Goal: Task Accomplishment & Management: Manage account settings

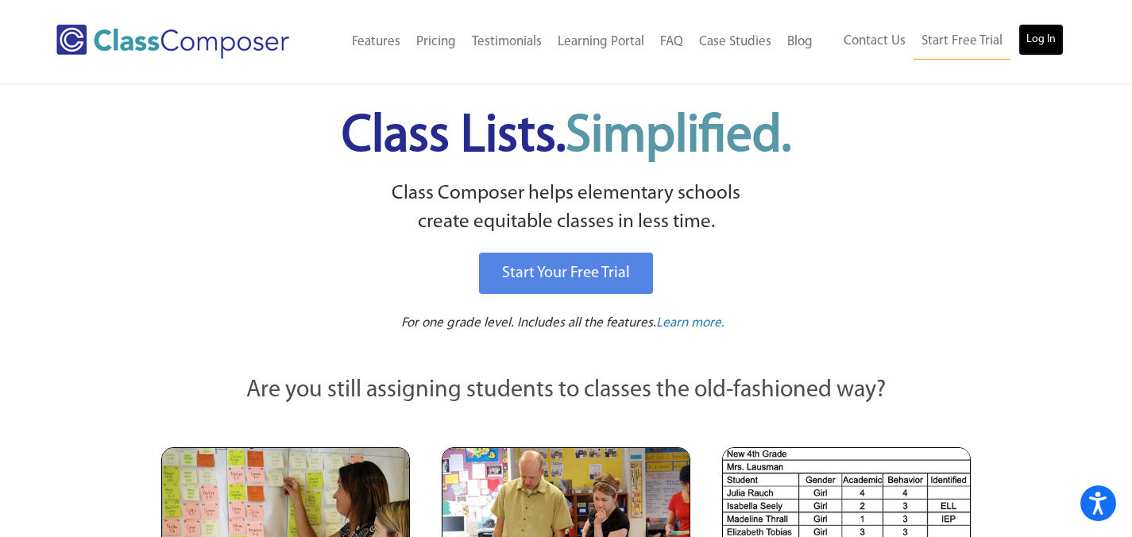
click at [1035, 46] on link "Log In" at bounding box center [1041, 40] width 45 height 32
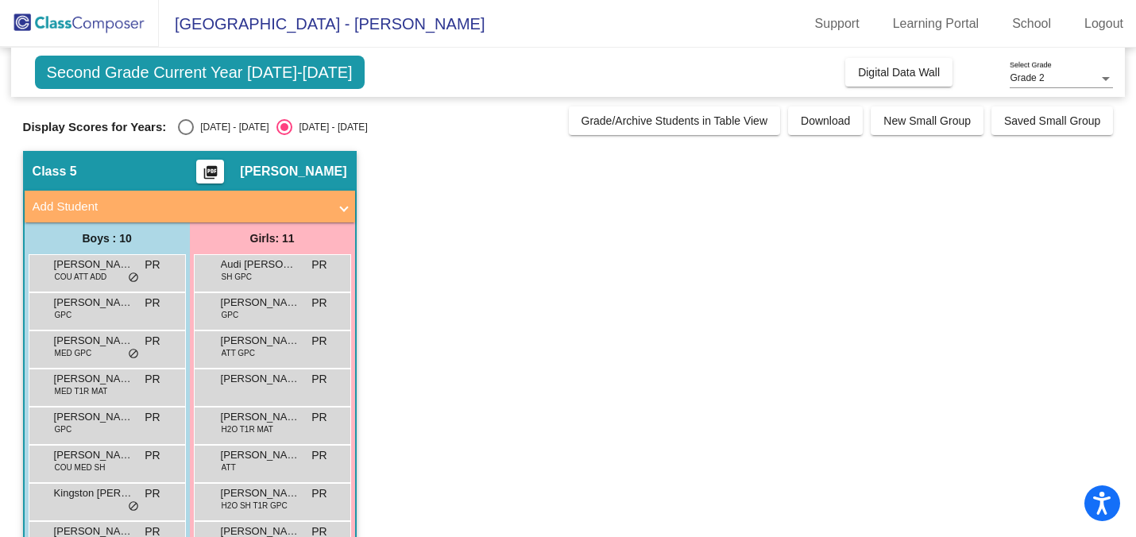
click at [191, 123] on div "Select an option" at bounding box center [186, 127] width 16 height 16
click at [186, 135] on input "[DATE] - [DATE]" at bounding box center [185, 135] width 1 height 1
radio input "true"
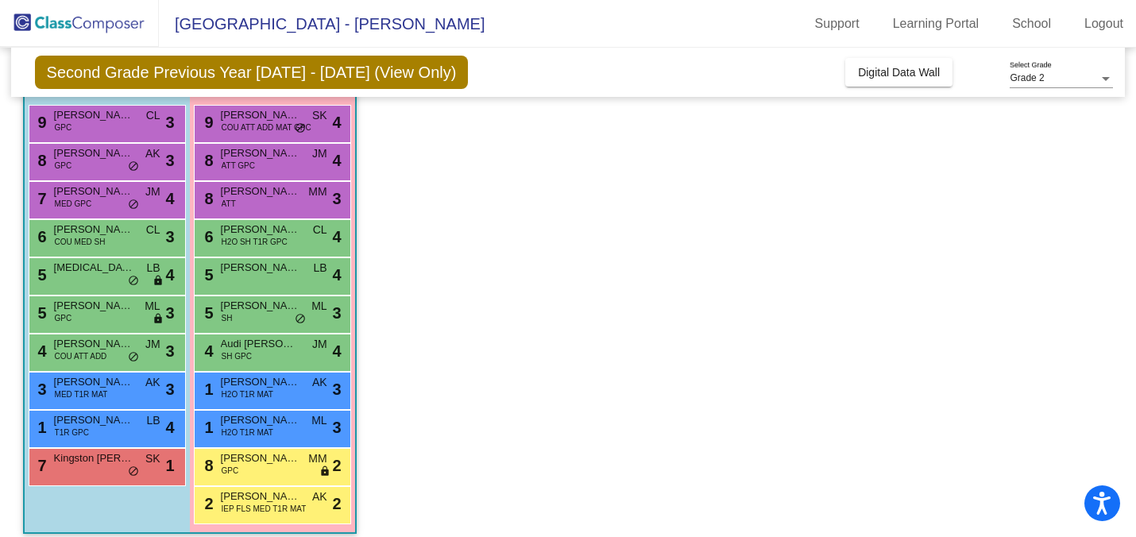
scroll to position [162, 0]
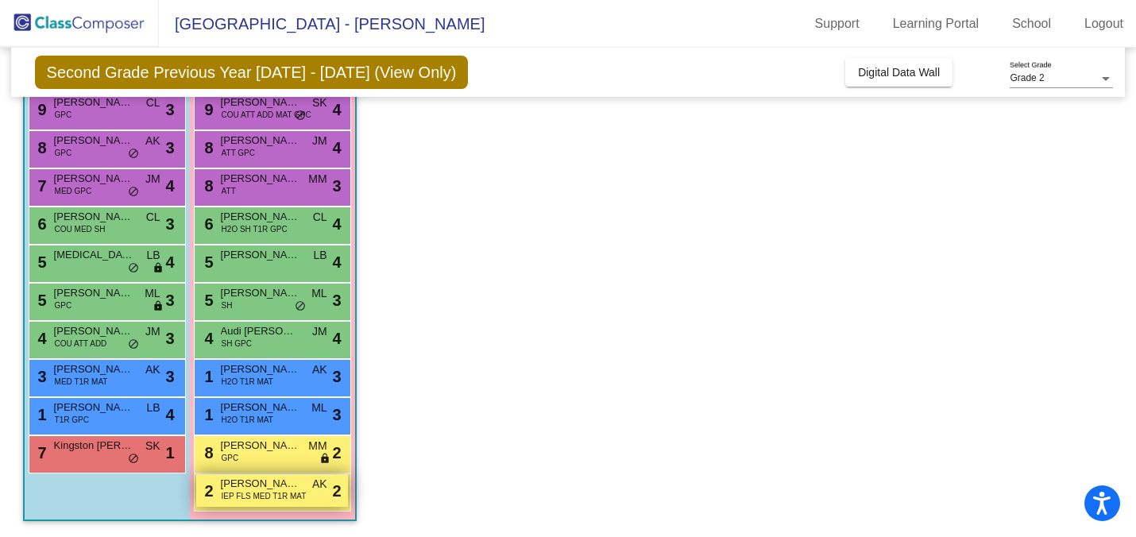
click at [268, 497] on span "IEP FLS MED T1R MAT" at bounding box center [264, 496] width 85 height 12
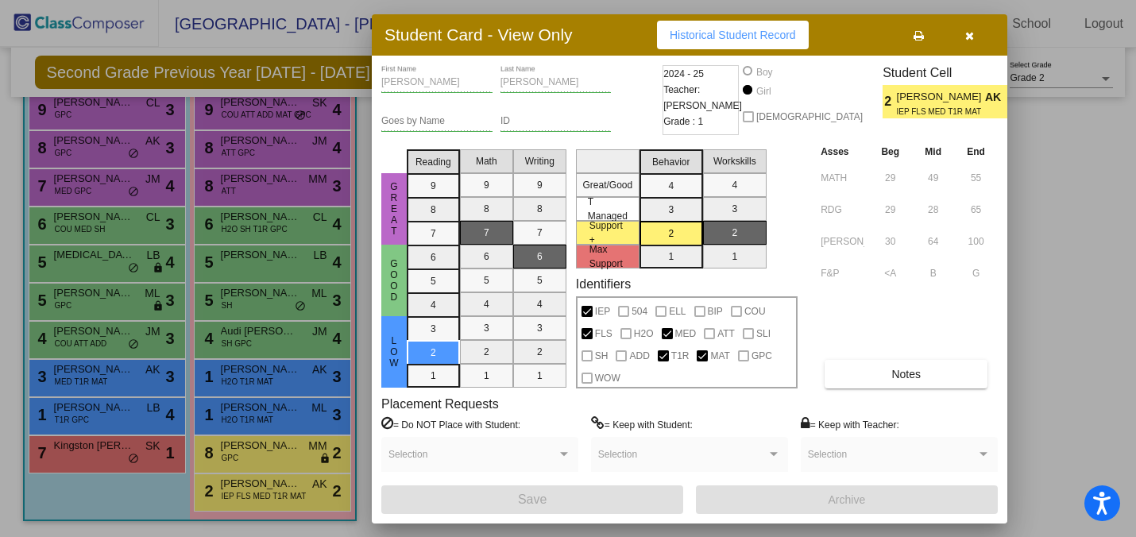
click at [304, 393] on div at bounding box center [568, 268] width 1136 height 537
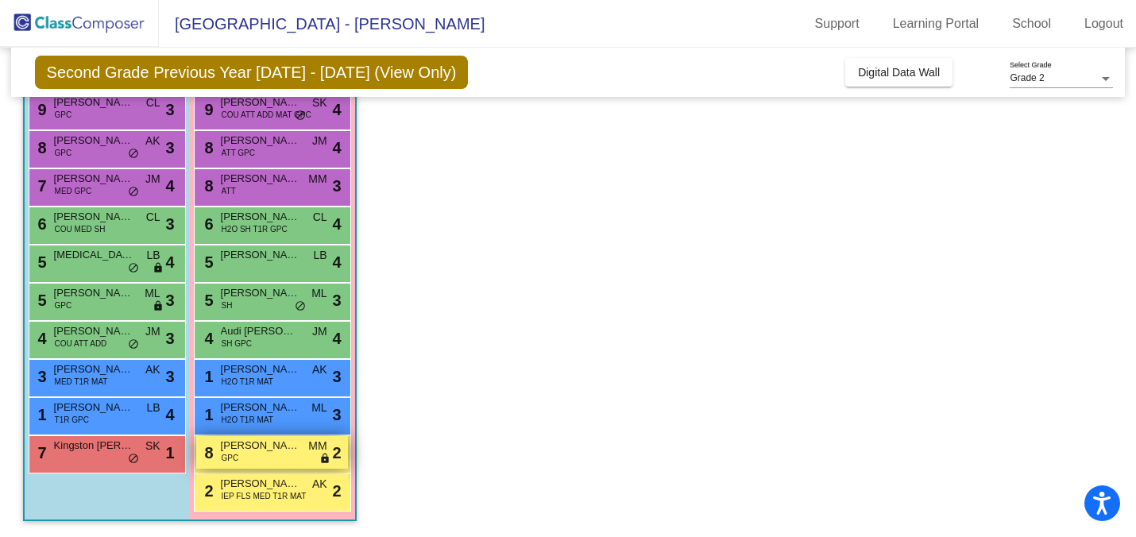
click at [293, 452] on span "[PERSON_NAME]" at bounding box center [260, 446] width 79 height 16
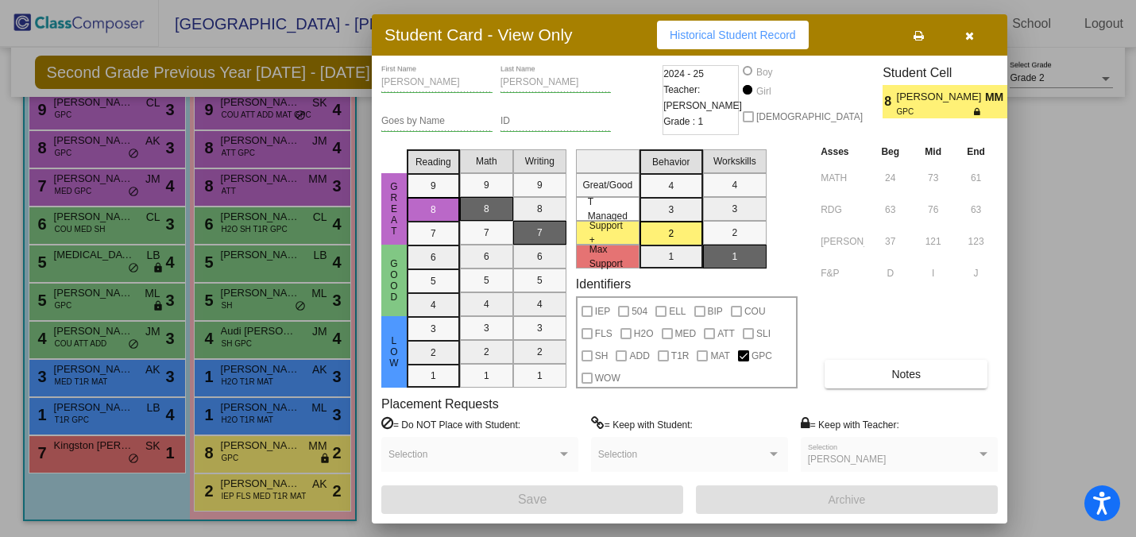
click at [257, 412] on div at bounding box center [568, 268] width 1136 height 537
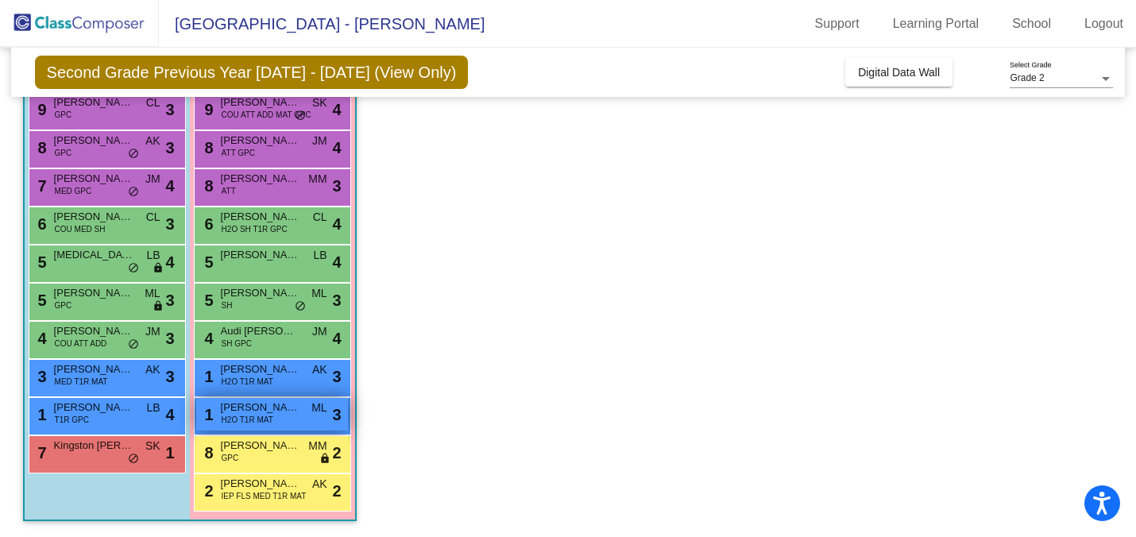
click at [268, 413] on span "[PERSON_NAME]" at bounding box center [260, 408] width 79 height 16
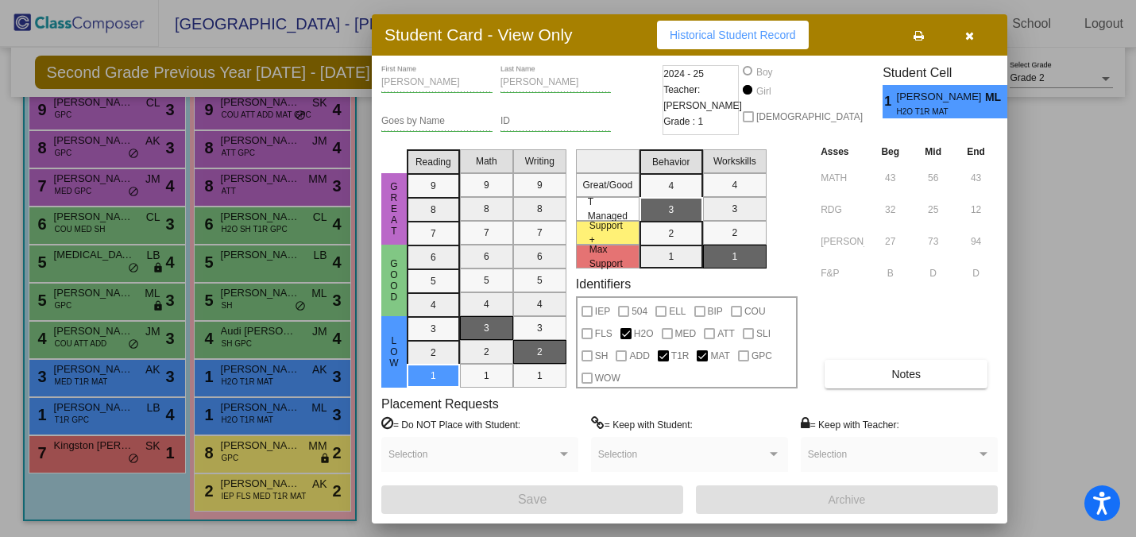
click at [281, 348] on div at bounding box center [568, 268] width 1136 height 537
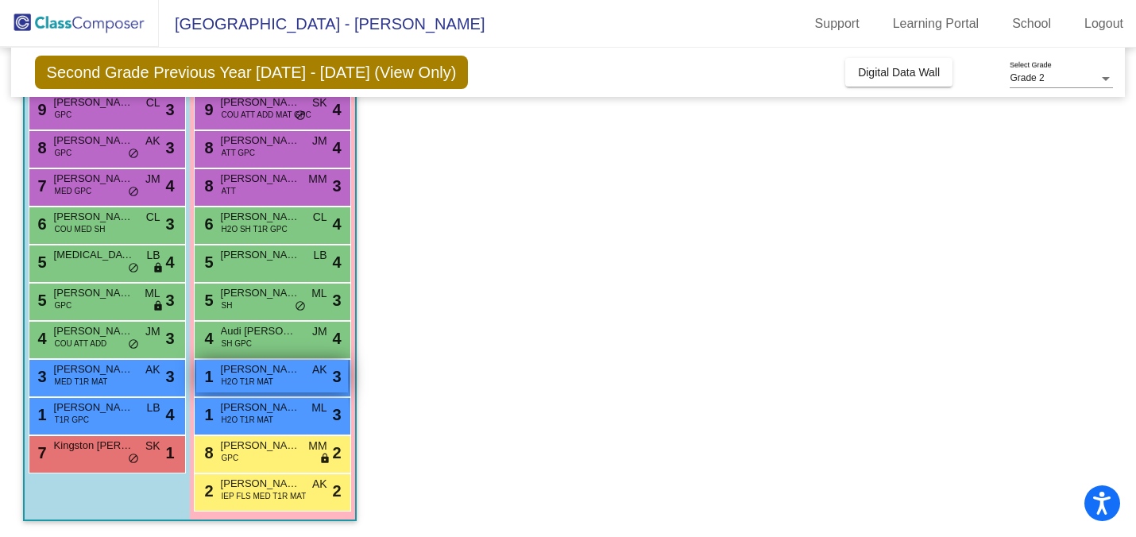
click at [282, 376] on span "[PERSON_NAME]" at bounding box center [260, 370] width 79 height 16
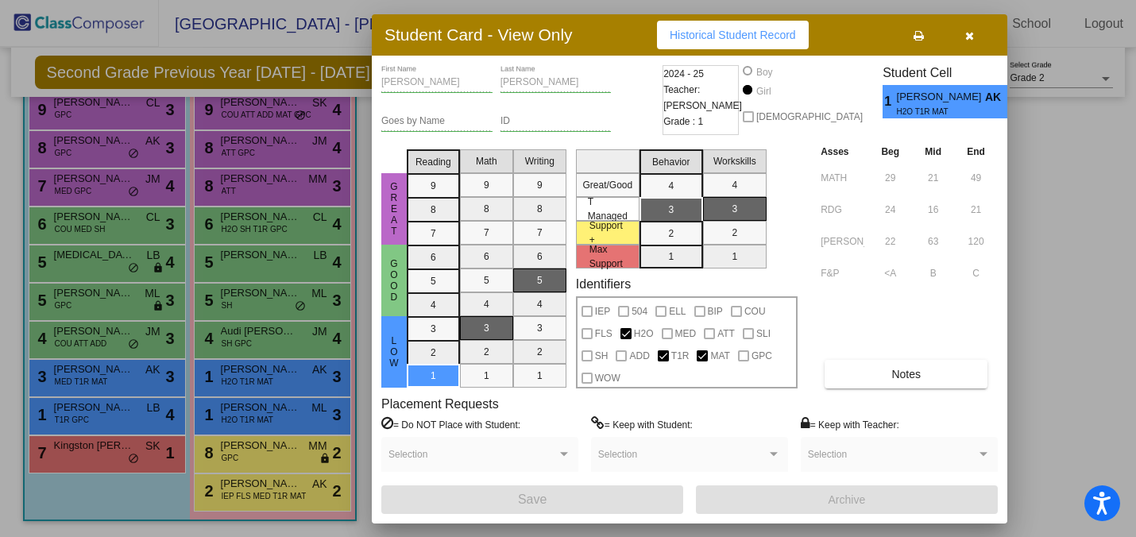
click at [246, 293] on div at bounding box center [568, 268] width 1136 height 537
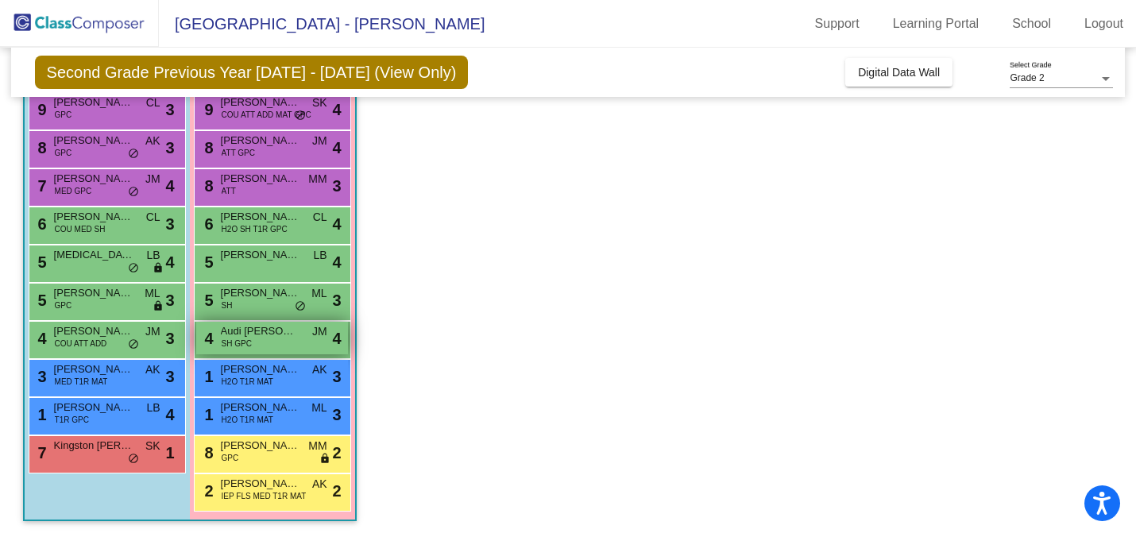
click at [266, 347] on div "4 Audi [PERSON_NAME] GPC JM lock do_not_disturb_alt 4" at bounding box center [272, 338] width 152 height 33
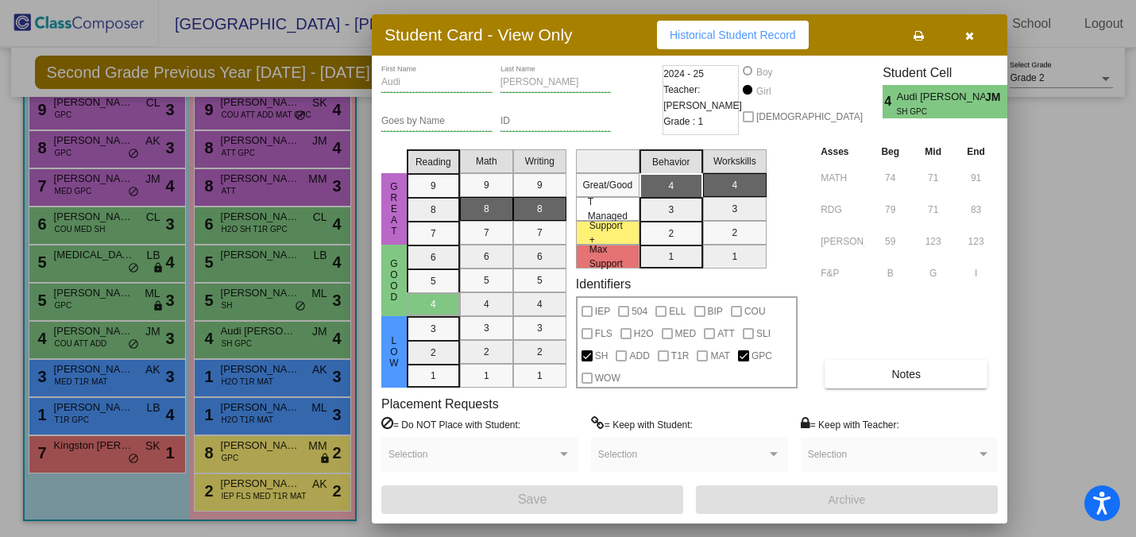
click at [273, 318] on div at bounding box center [568, 268] width 1136 height 537
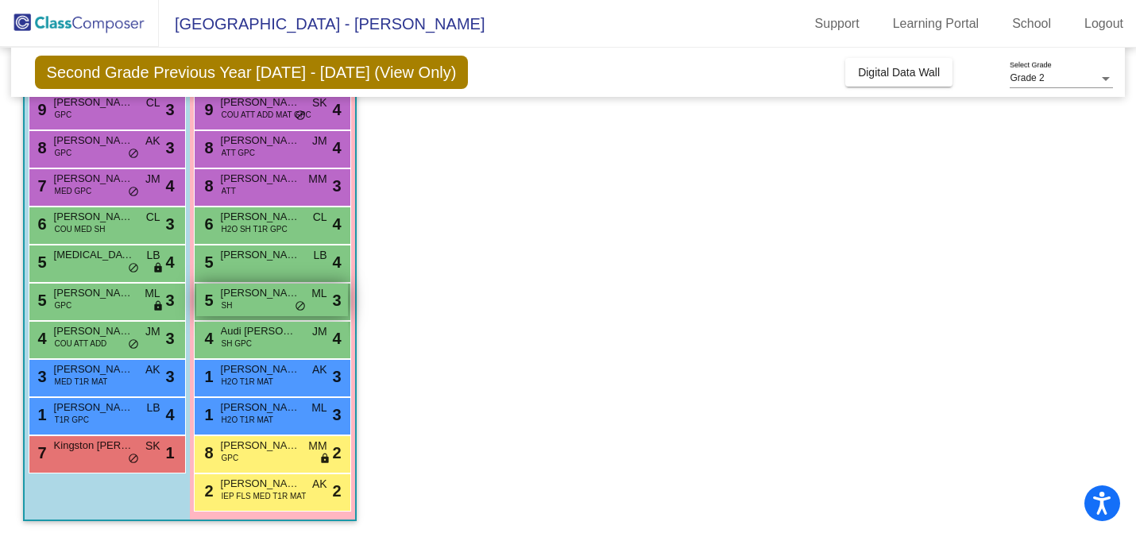
click at [274, 304] on div "5 [PERSON_NAME] SH ML lock do_not_disturb_alt 3" at bounding box center [272, 300] width 152 height 33
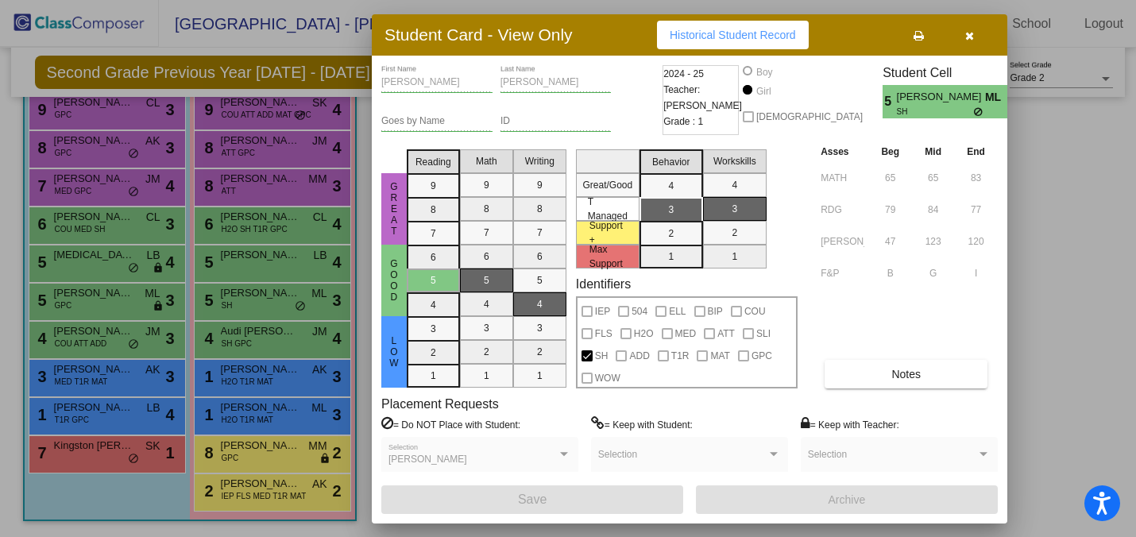
click at [307, 258] on div at bounding box center [568, 268] width 1136 height 537
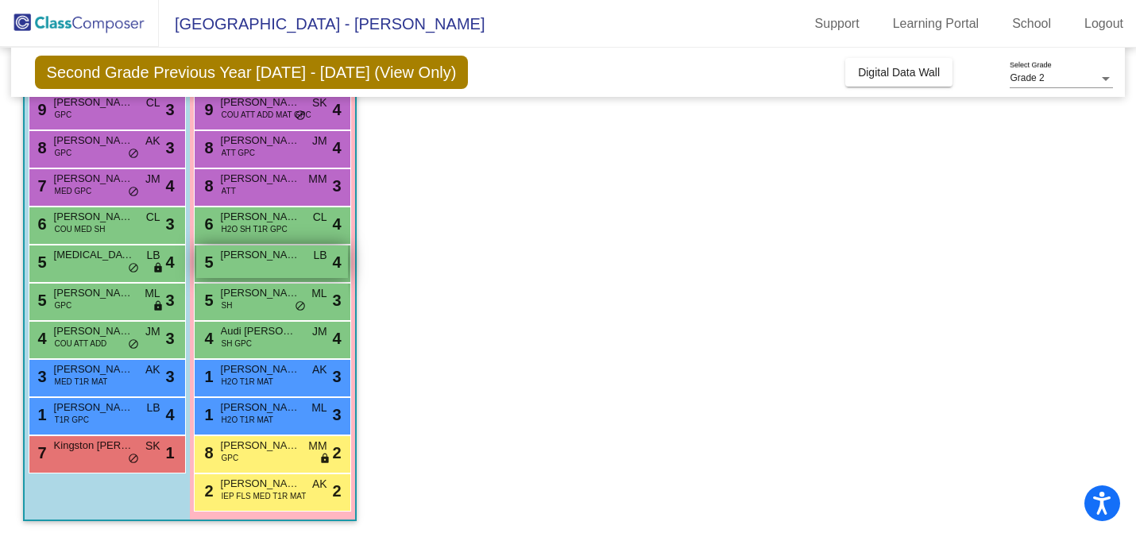
click at [302, 261] on div "5 [PERSON_NAME] LB lock do_not_disturb_alt 4" at bounding box center [272, 262] width 152 height 33
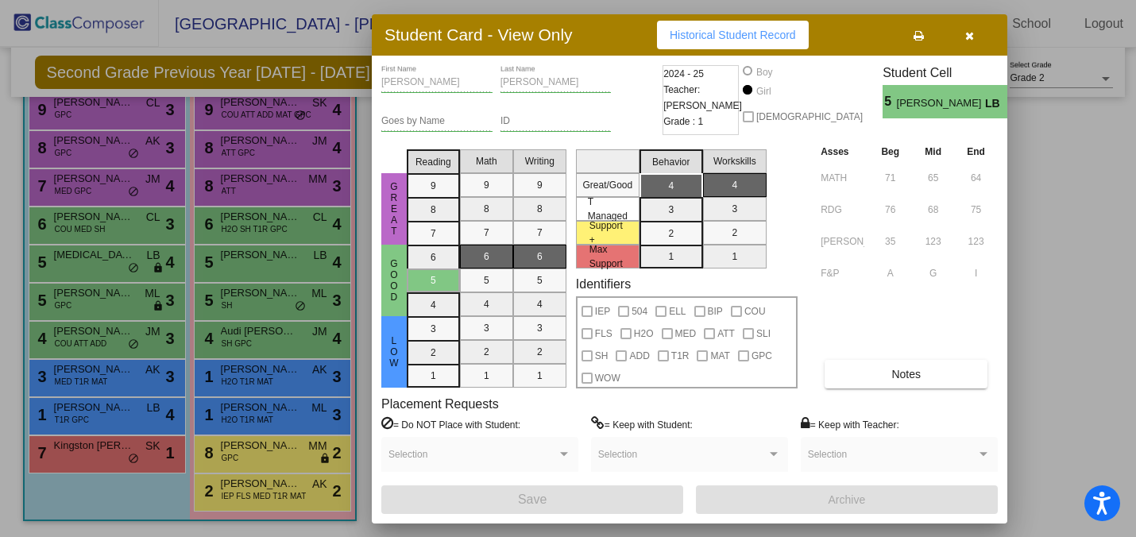
click at [311, 238] on div at bounding box center [568, 268] width 1136 height 537
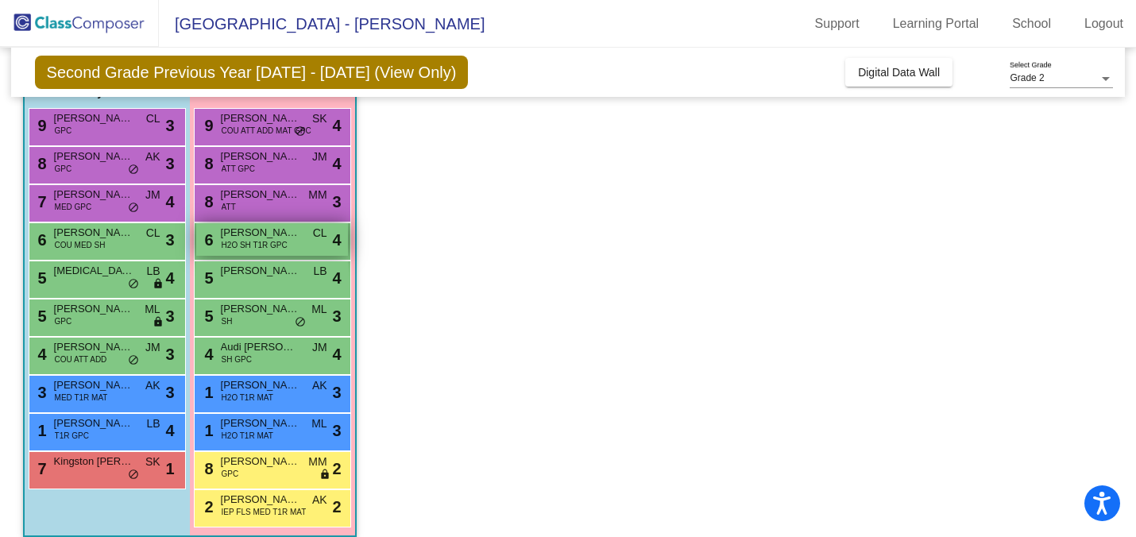
scroll to position [142, 0]
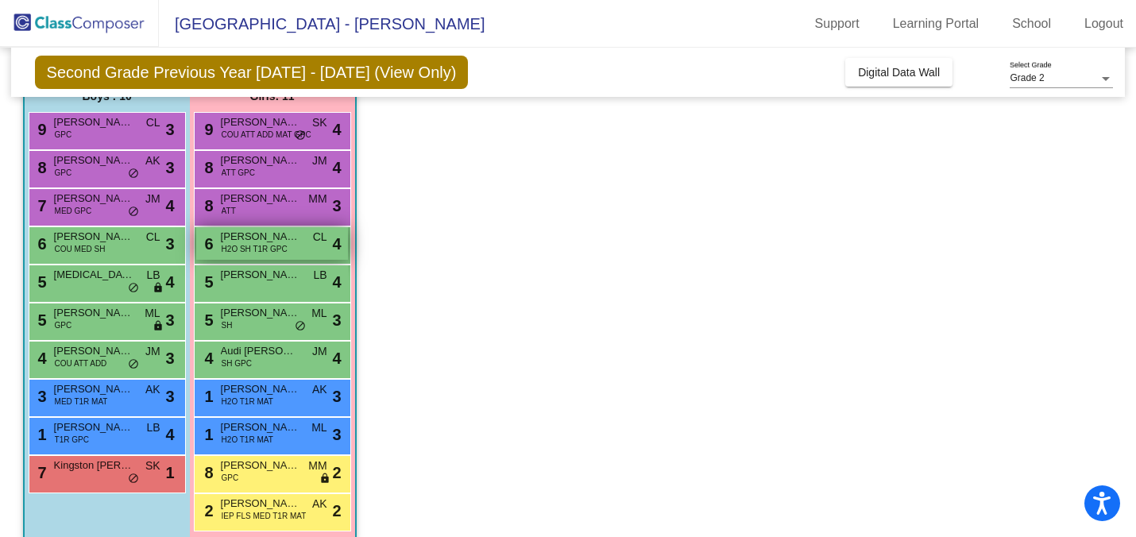
click at [306, 244] on div "6 [PERSON_NAME] H2O SH T1R GPC CL lock do_not_disturb_alt 4" at bounding box center [272, 243] width 152 height 33
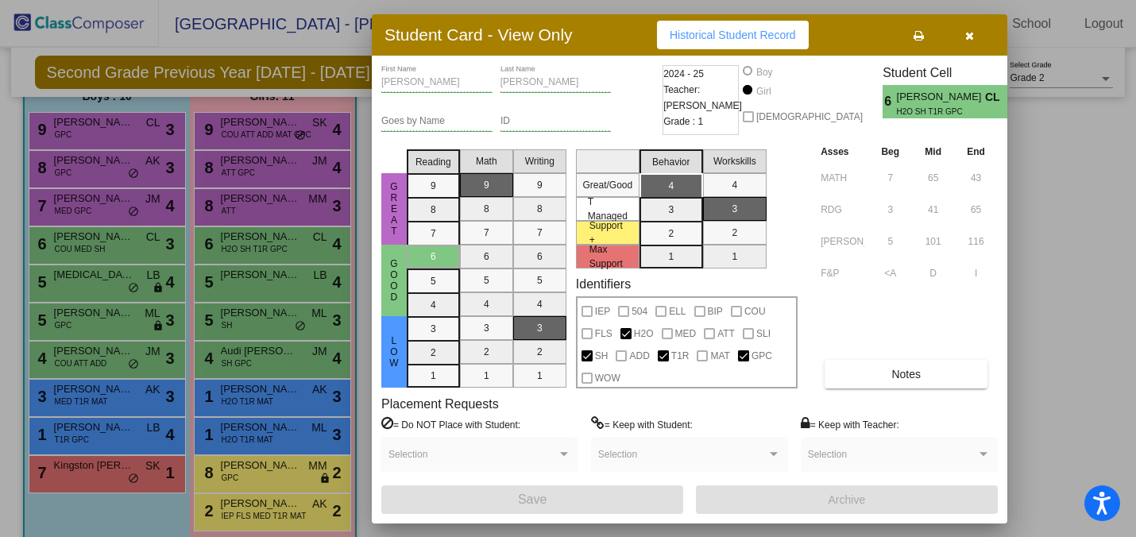
click at [294, 210] on div at bounding box center [568, 268] width 1136 height 537
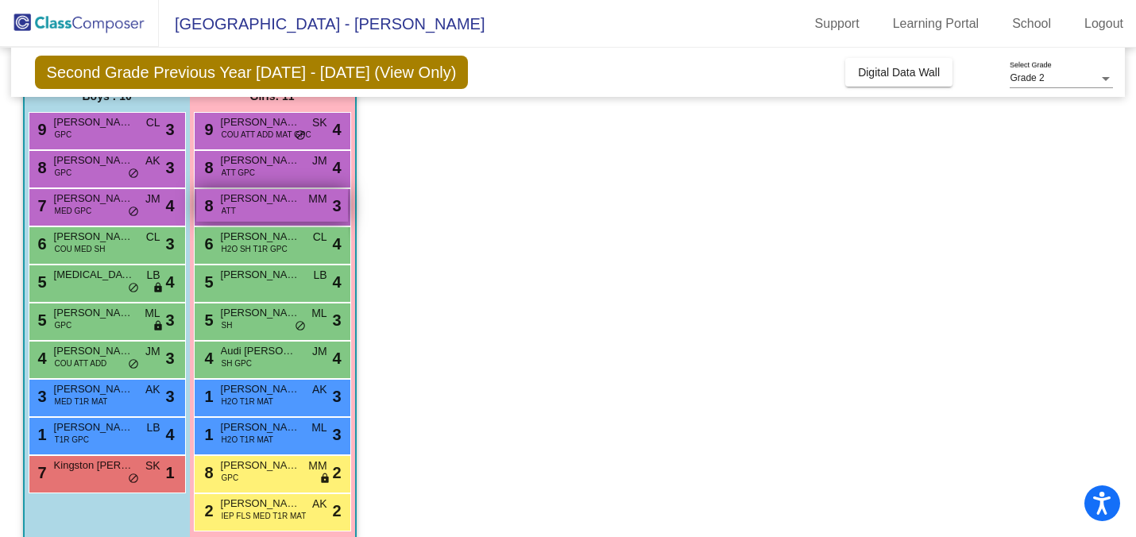
click at [296, 207] on div "8 [PERSON_NAME] ATT MM lock do_not_disturb_alt 3" at bounding box center [272, 205] width 152 height 33
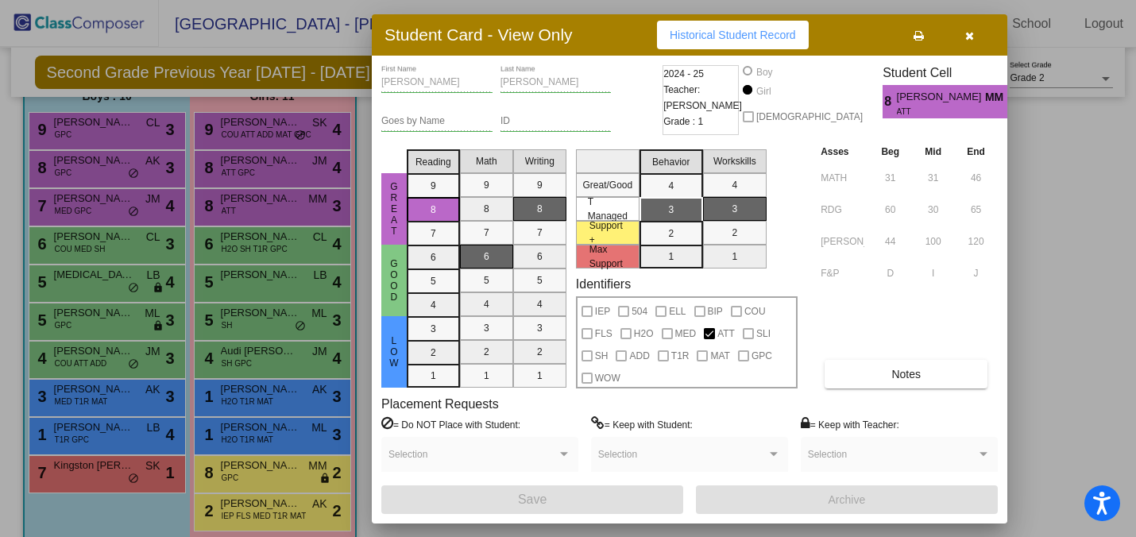
click at [199, 255] on div at bounding box center [568, 268] width 1136 height 537
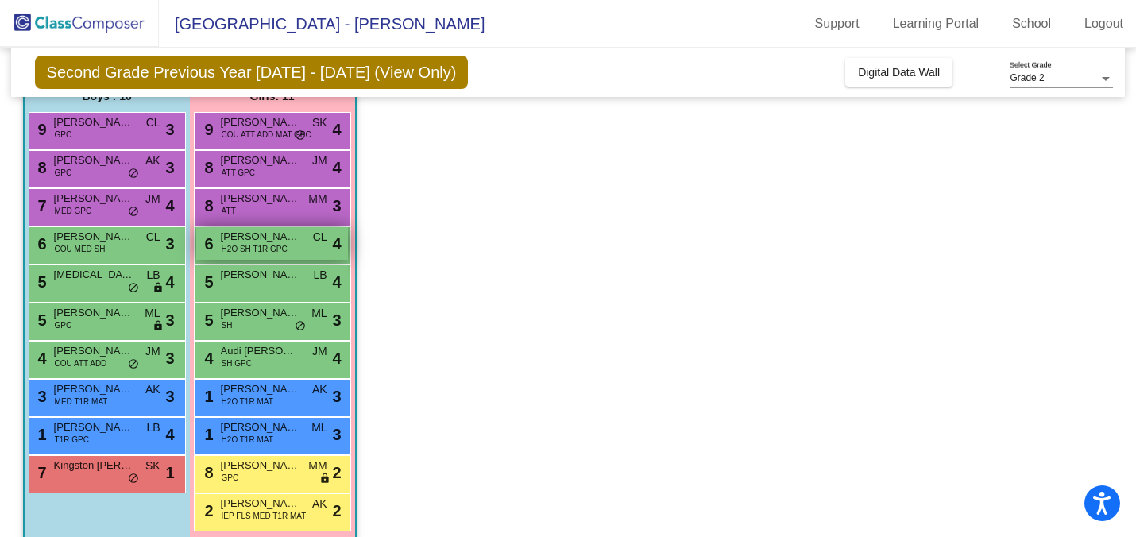
scroll to position [110, 0]
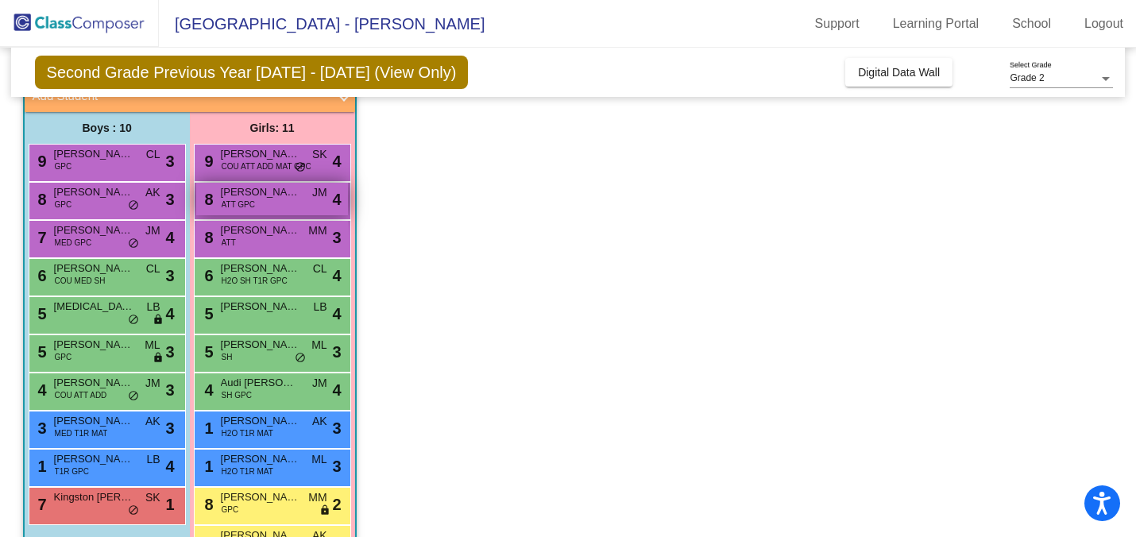
click at [290, 195] on span "[PERSON_NAME]" at bounding box center [260, 192] width 79 height 16
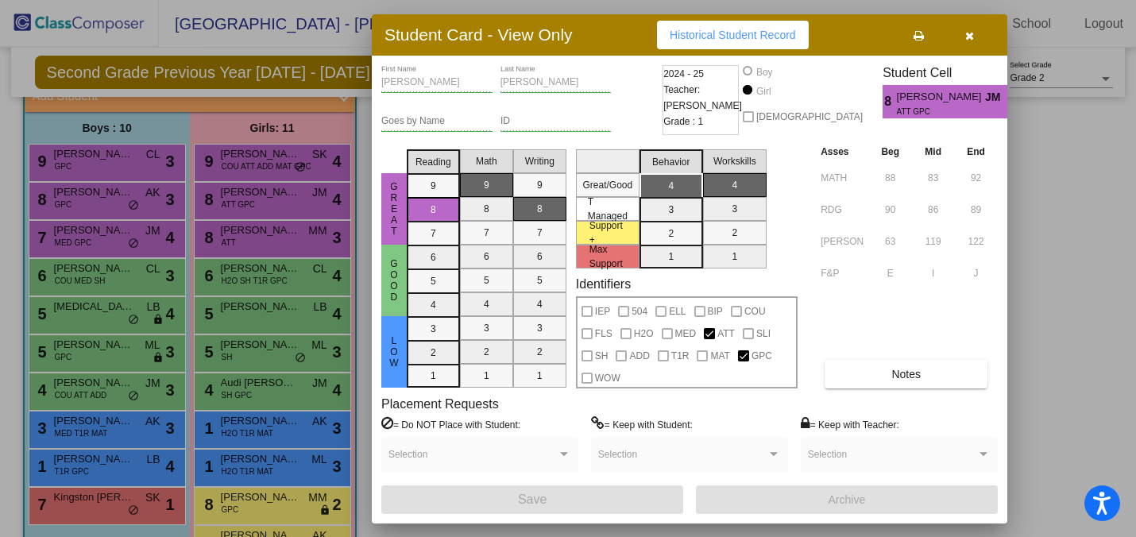
click at [234, 220] on div at bounding box center [568, 268] width 1136 height 537
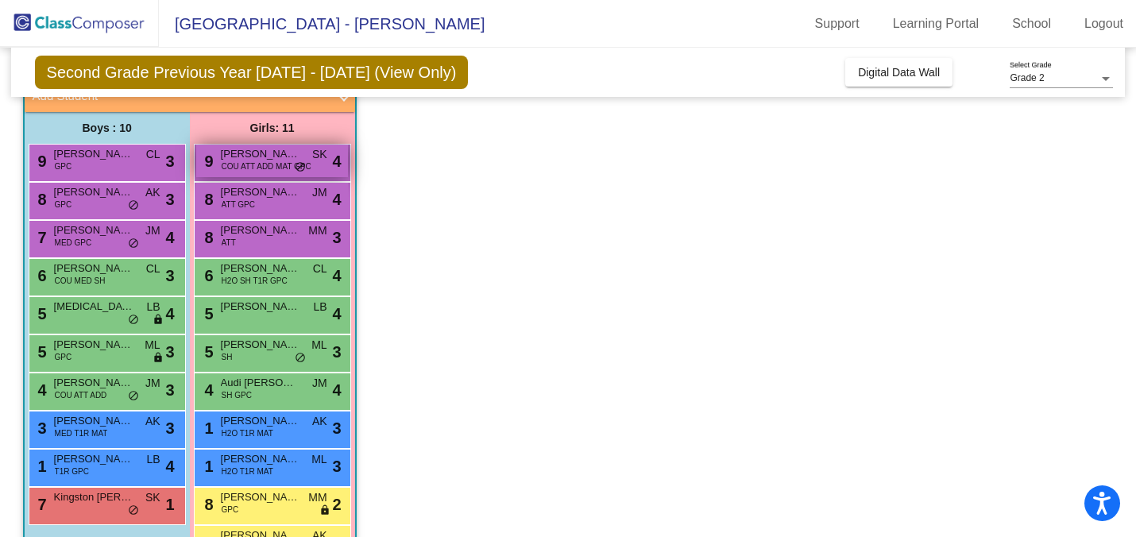
click at [262, 171] on span "COU ATT ADD MAT GPC" at bounding box center [267, 166] width 90 height 12
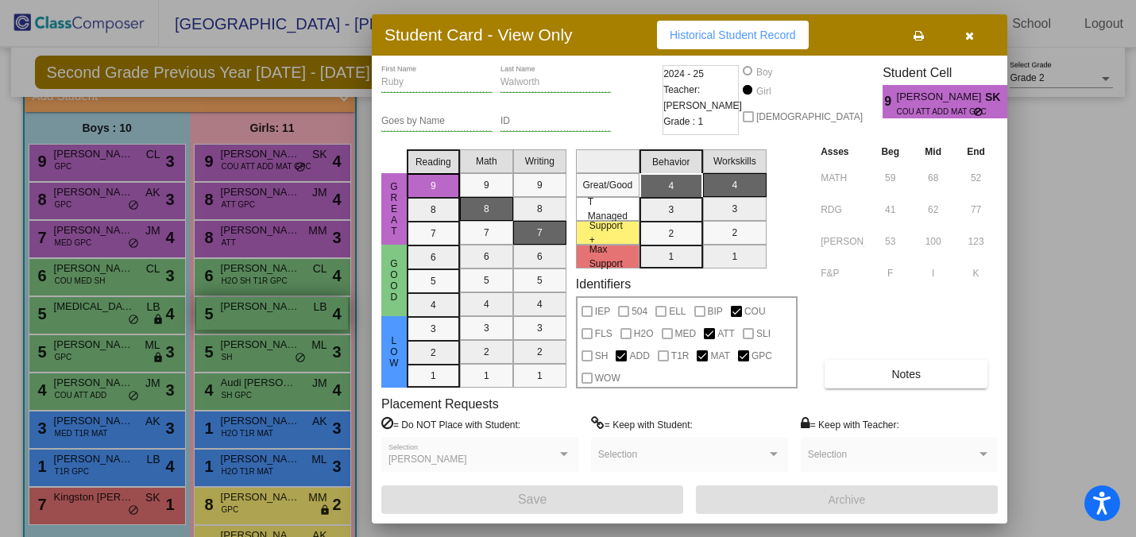
drag, startPoint x: 213, startPoint y: 300, endPoint x: 207, endPoint y: 306, distance: 8.4
click at [213, 300] on div at bounding box center [568, 268] width 1136 height 537
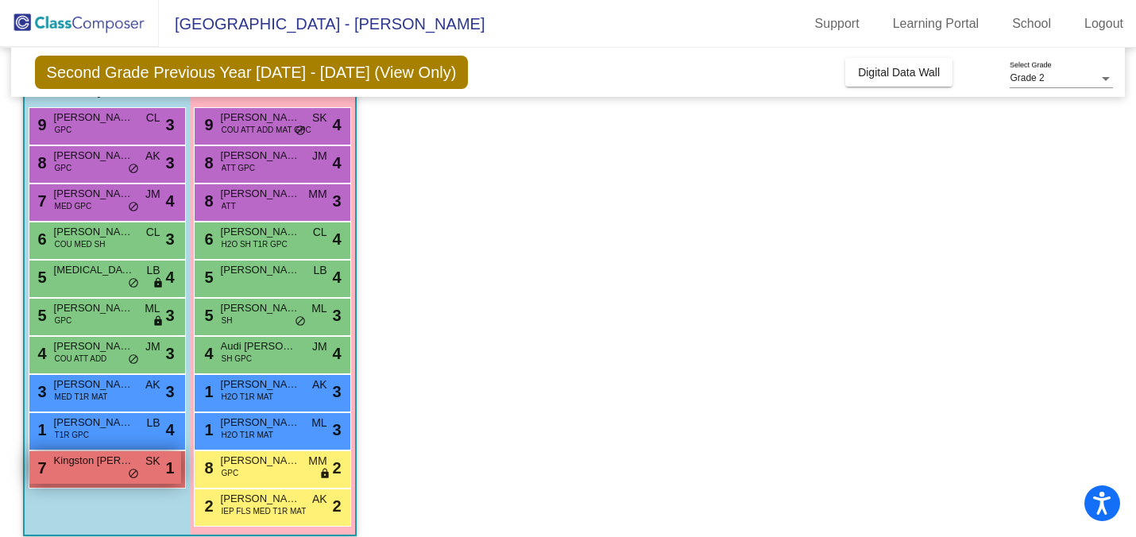
scroll to position [162, 0]
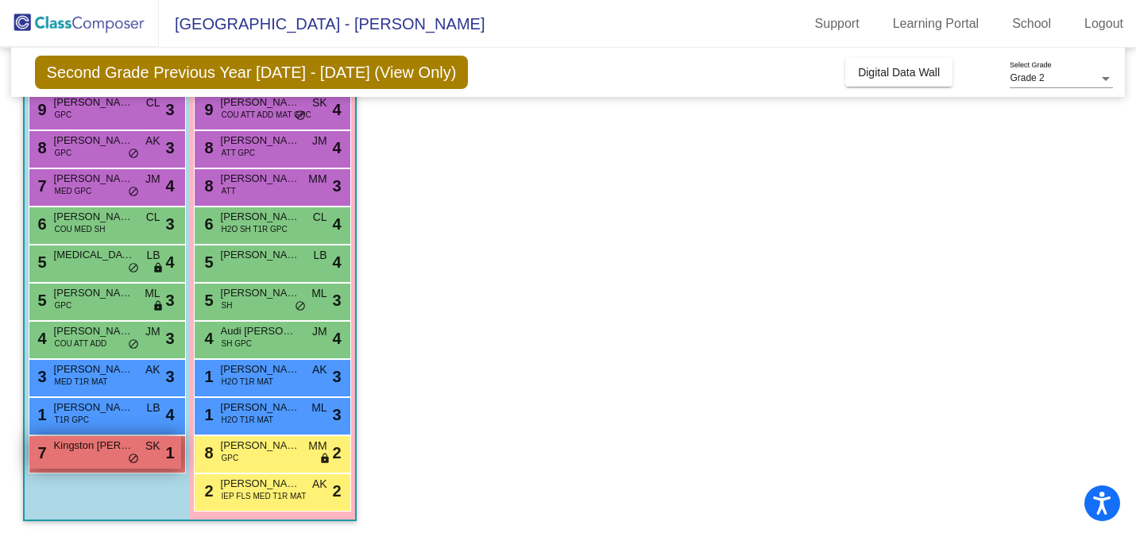
click at [79, 462] on div "7 Kingston [PERSON_NAME] lock do_not_disturb_alt 1" at bounding box center [105, 452] width 152 height 33
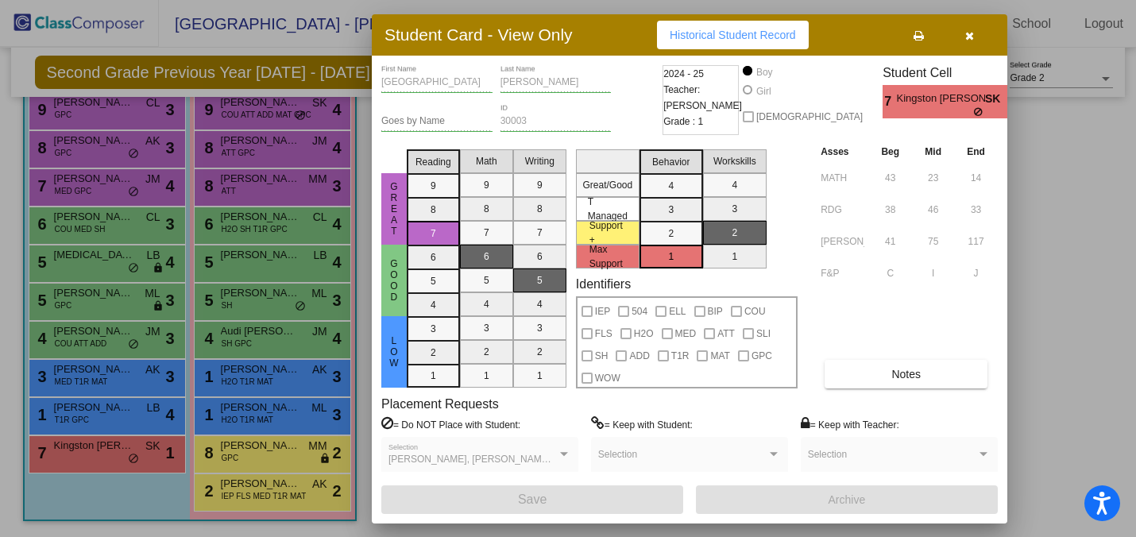
click at [87, 420] on div at bounding box center [568, 268] width 1136 height 537
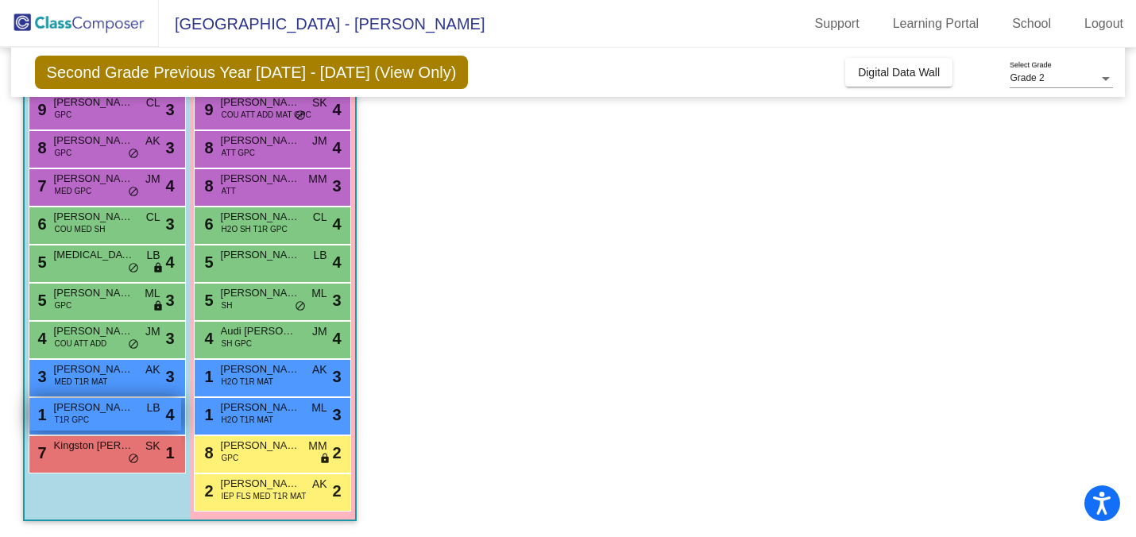
click at [92, 417] on div "1 [PERSON_NAME] T1R GPC LB lock do_not_disturb_alt 4" at bounding box center [105, 414] width 152 height 33
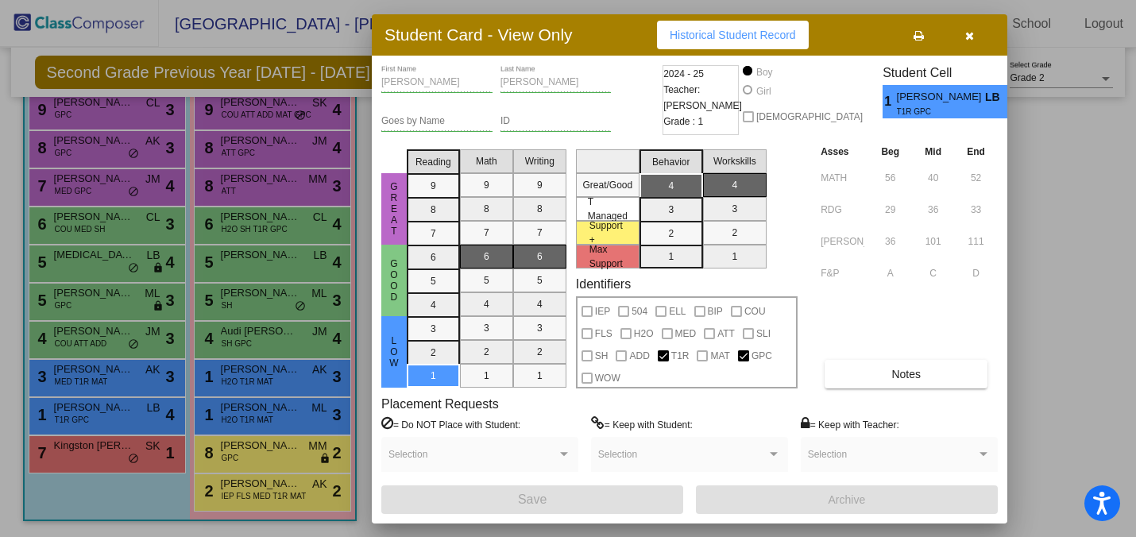
click at [138, 361] on div at bounding box center [568, 268] width 1136 height 537
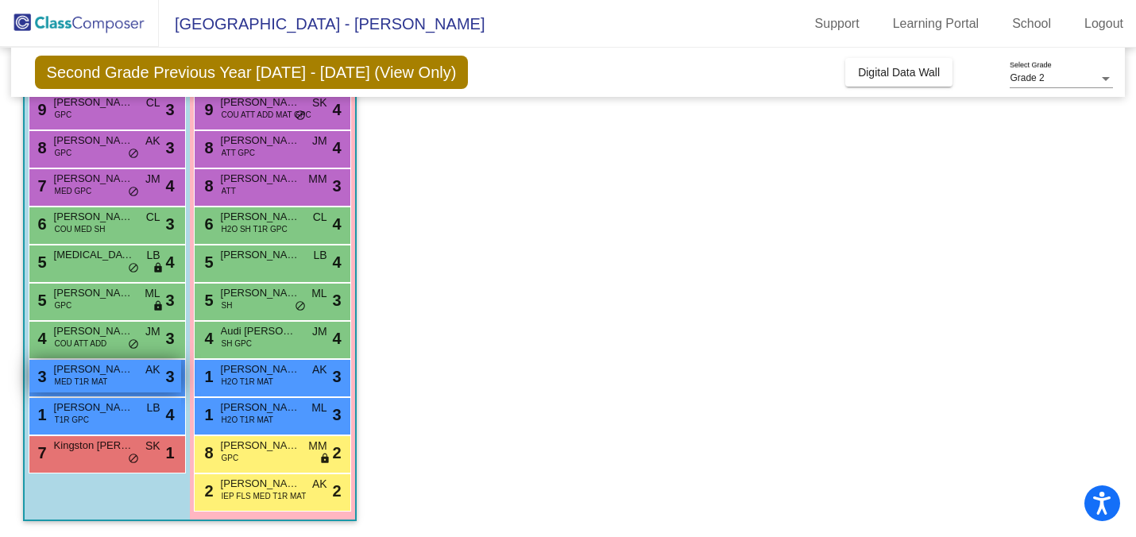
click at [133, 373] on div "3 [PERSON_NAME] MED T1R MAT AK lock do_not_disturb_alt 3" at bounding box center [105, 376] width 152 height 33
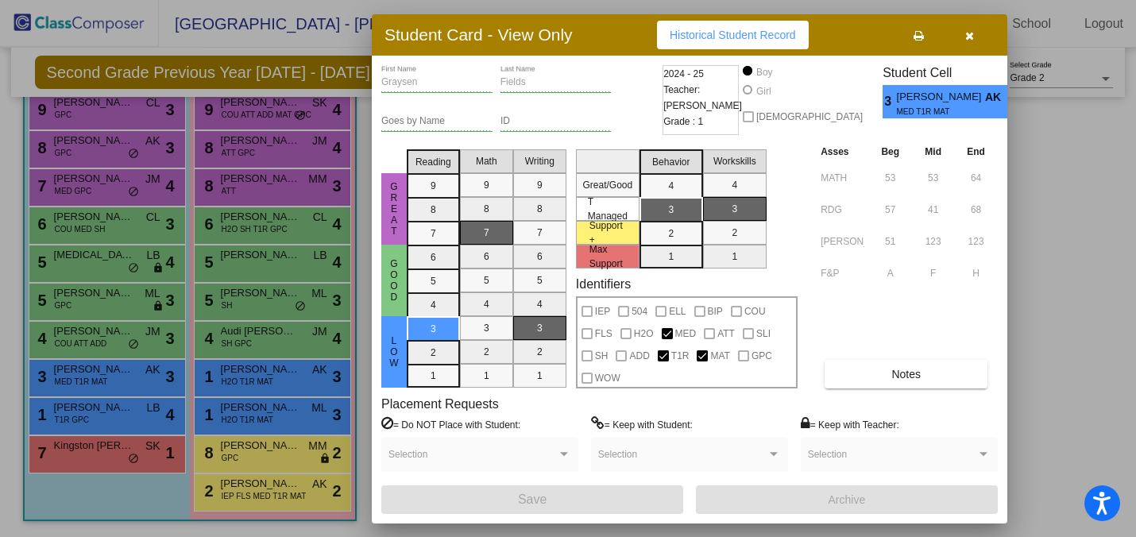
click at [187, 395] on div at bounding box center [568, 268] width 1136 height 537
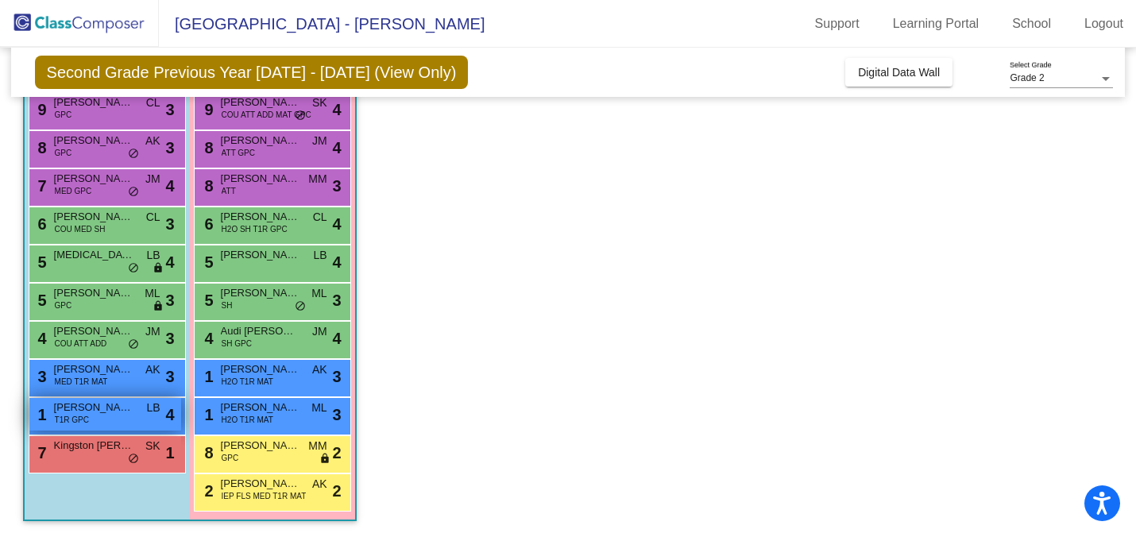
click at [123, 411] on span "[PERSON_NAME]" at bounding box center [93, 408] width 79 height 16
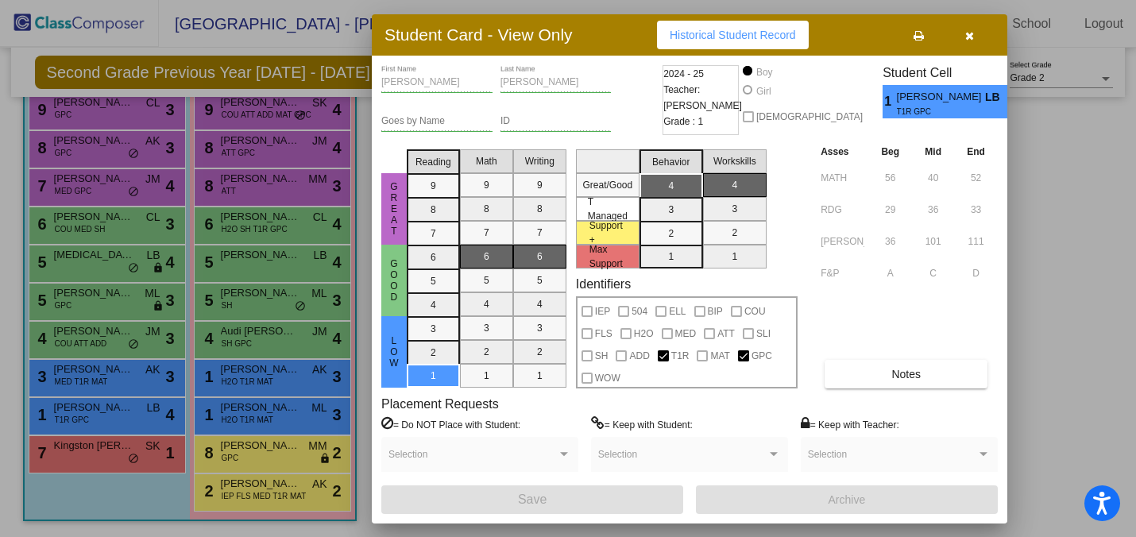
click at [124, 383] on div at bounding box center [568, 268] width 1136 height 537
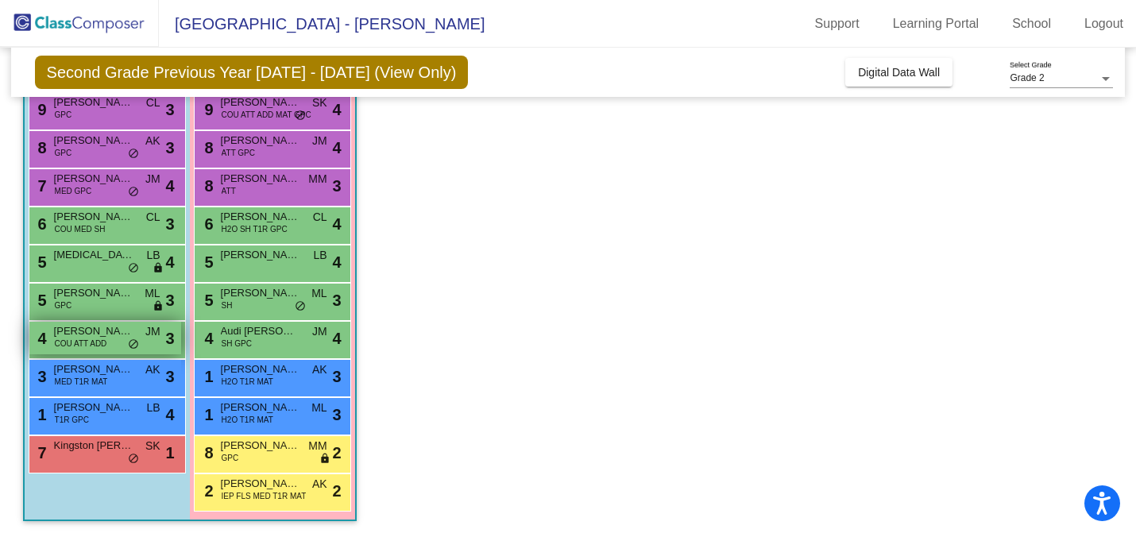
click at [102, 346] on span "COU ATT ADD" at bounding box center [81, 344] width 52 height 12
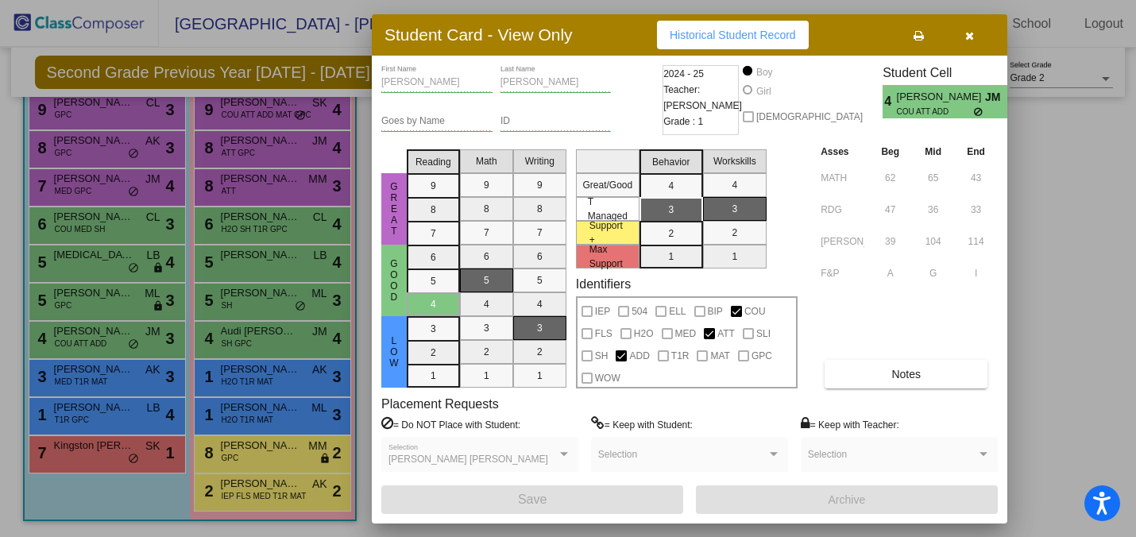
click at [105, 322] on div at bounding box center [568, 268] width 1136 height 537
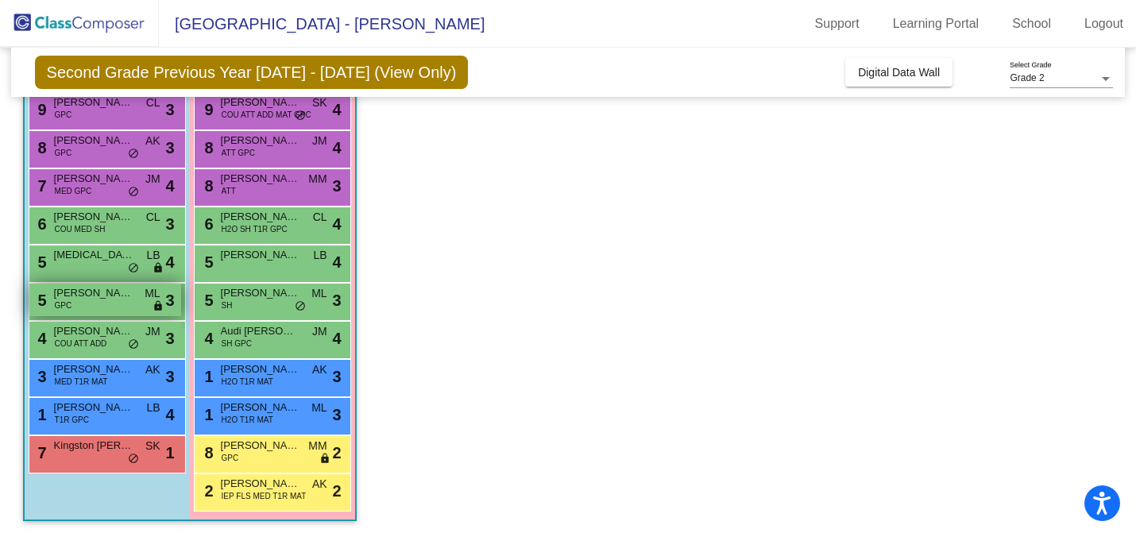
click at [106, 307] on div "5 [PERSON_NAME] GPC ML lock do_not_disturb_alt 3" at bounding box center [105, 300] width 152 height 33
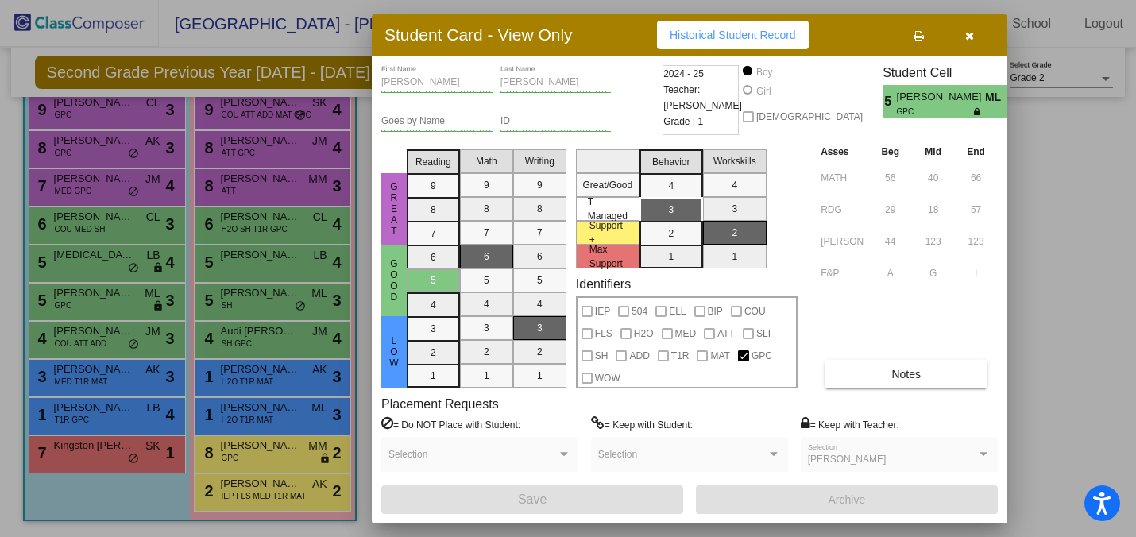
click at [221, 310] on div at bounding box center [568, 268] width 1136 height 537
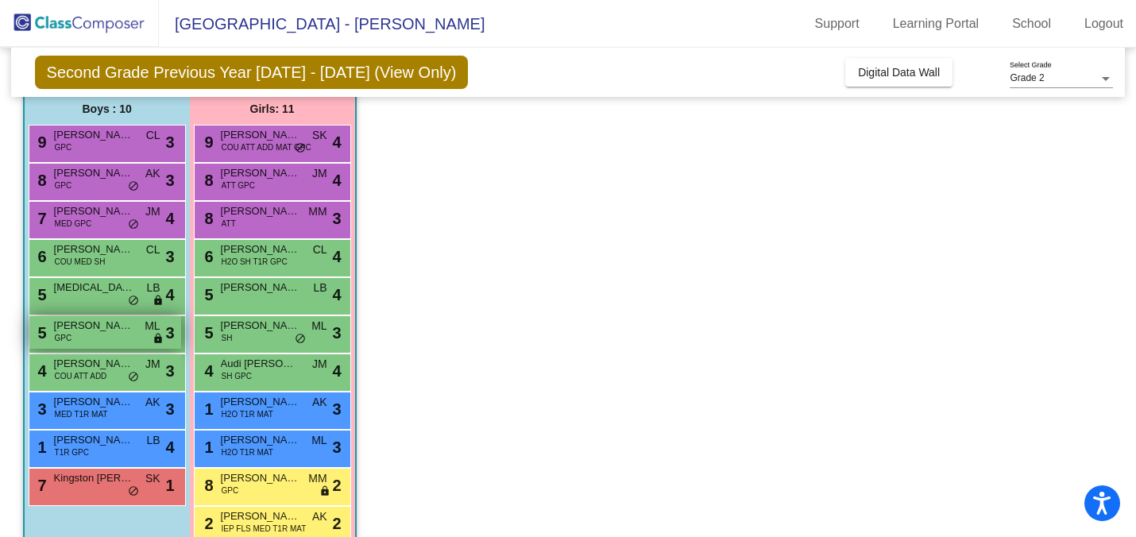
scroll to position [129, 0]
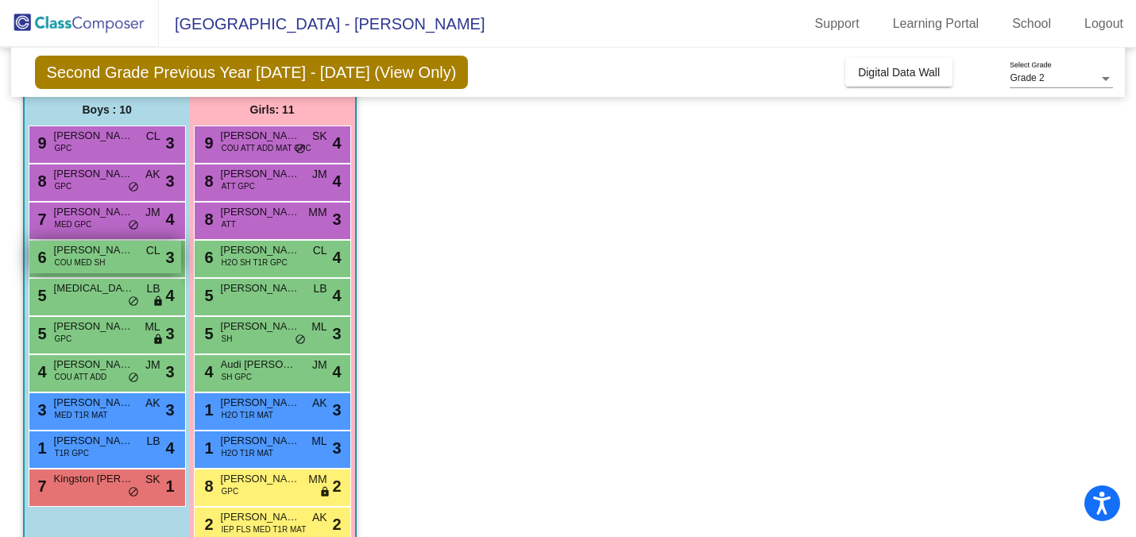
click at [118, 265] on div "6 [PERSON_NAME] COU MED SH CL lock do_not_disturb_alt 3" at bounding box center [105, 257] width 152 height 33
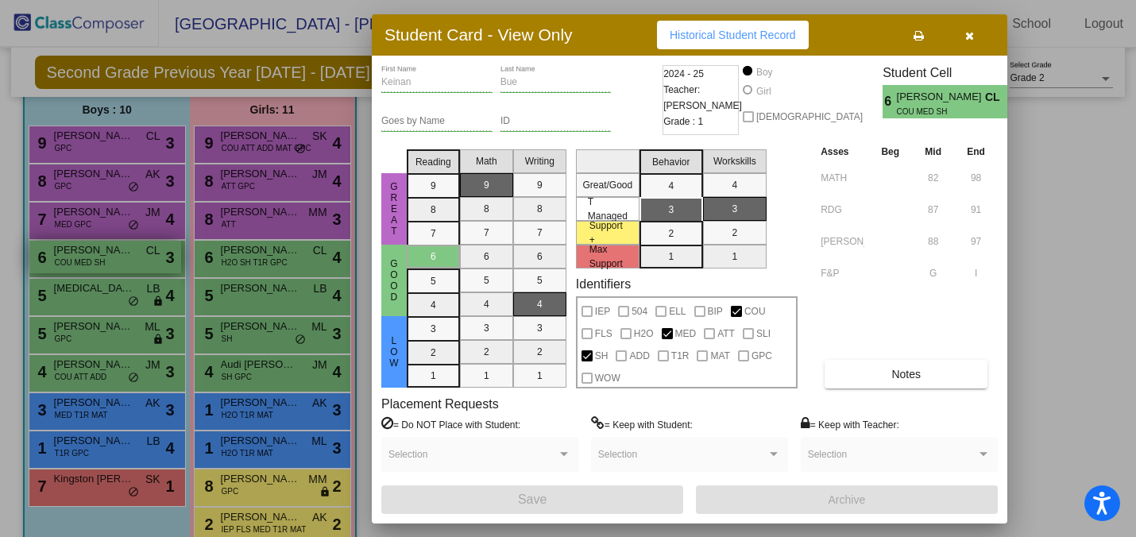
click at [118, 265] on div at bounding box center [568, 268] width 1136 height 537
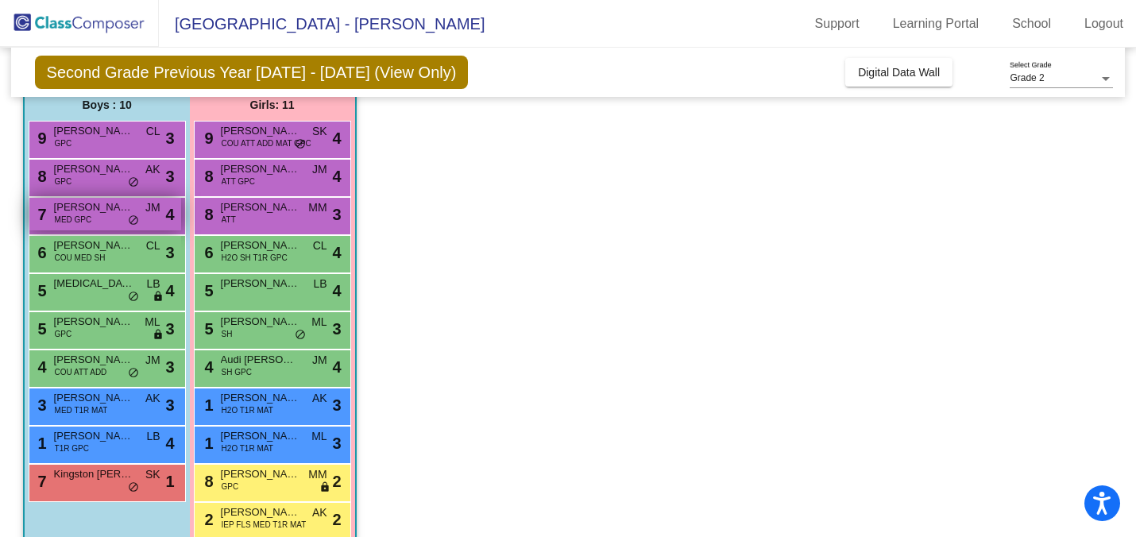
scroll to position [132, 0]
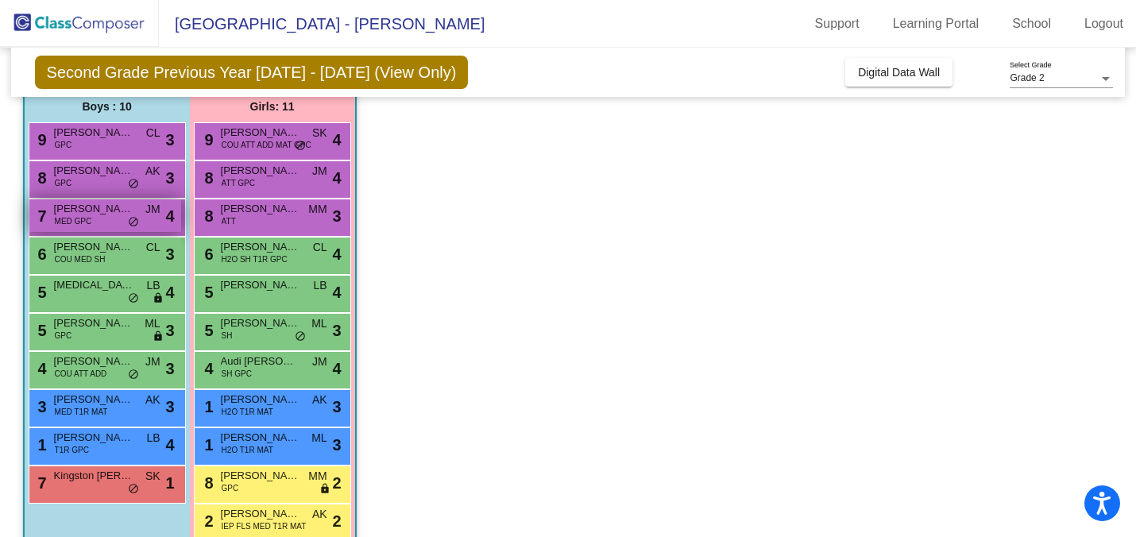
click at [128, 208] on span "[PERSON_NAME]" at bounding box center [93, 209] width 79 height 16
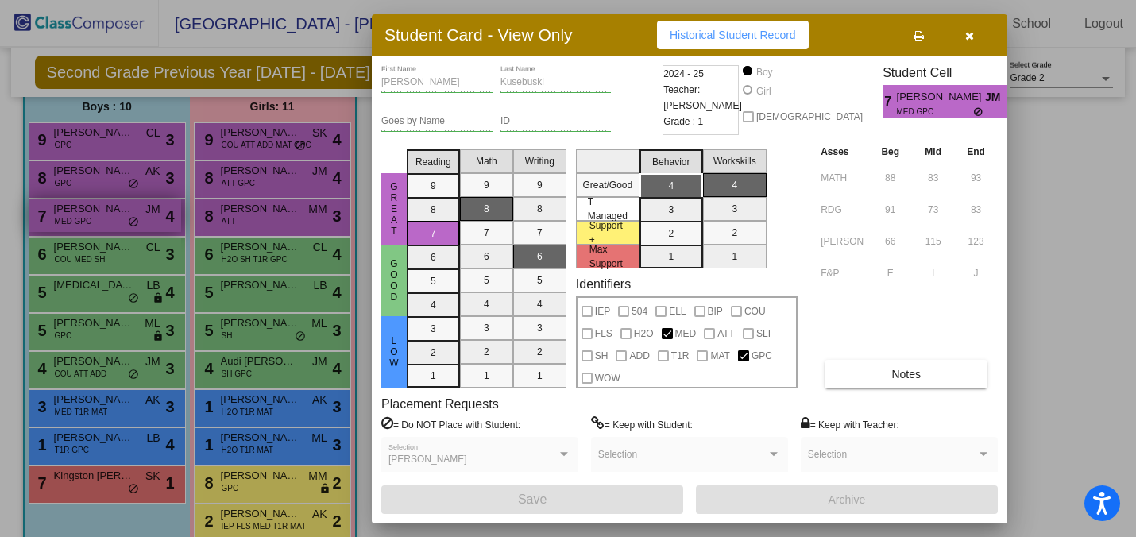
click at [128, 208] on div at bounding box center [568, 268] width 1136 height 537
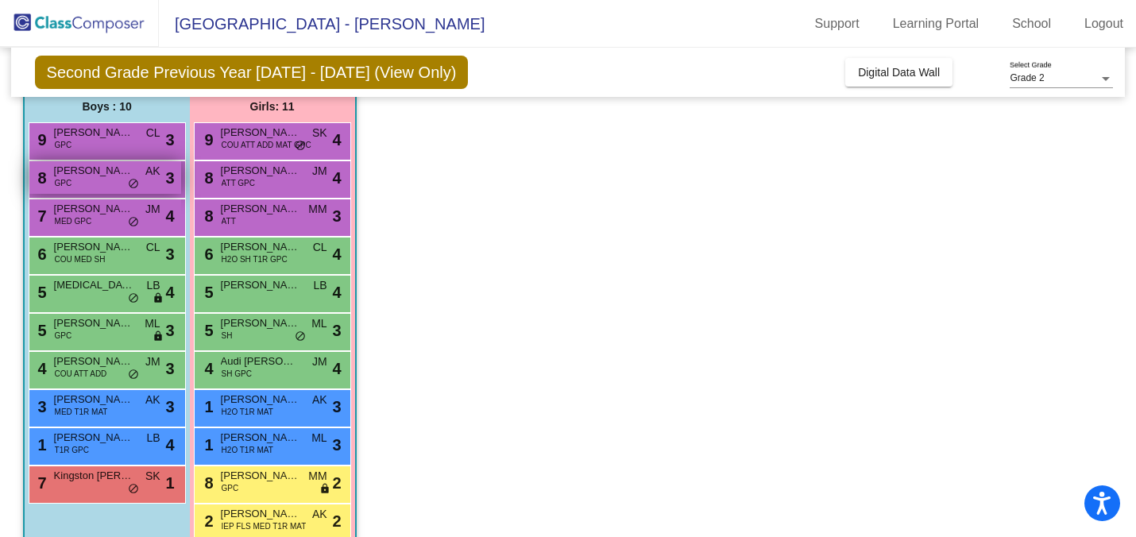
click at [138, 187] on div "8 [PERSON_NAME] GPC AK lock do_not_disturb_alt 3" at bounding box center [105, 177] width 152 height 33
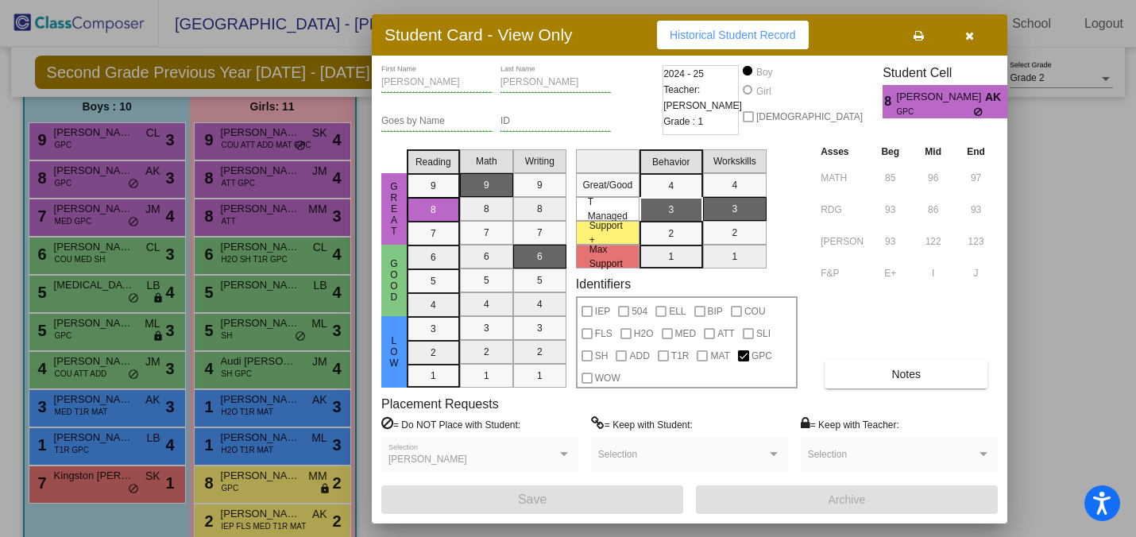
click at [188, 351] on div at bounding box center [568, 268] width 1136 height 537
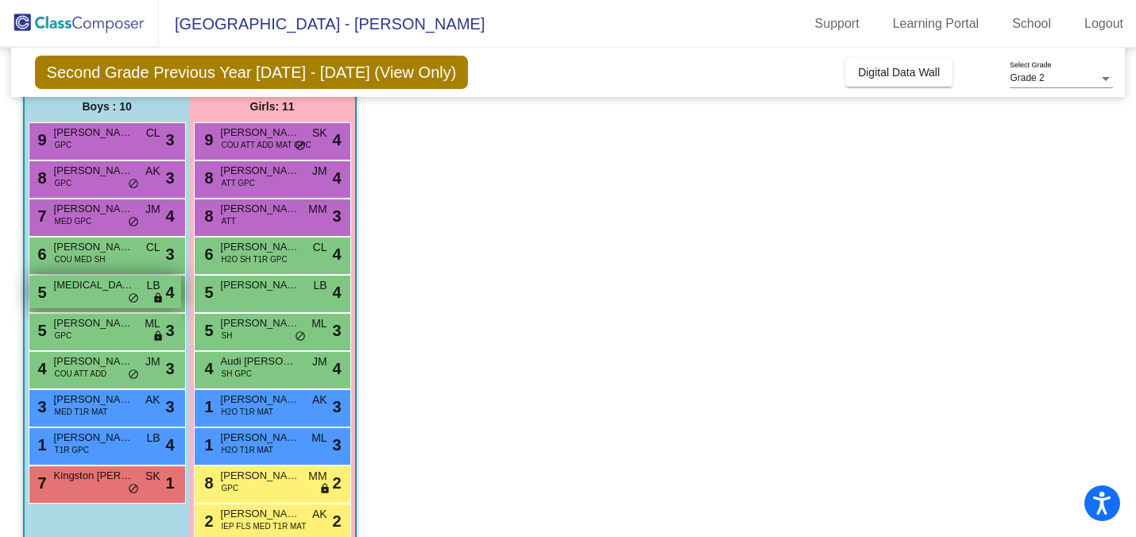
click at [129, 283] on span "[MEDICAL_DATA][PERSON_NAME]" at bounding box center [93, 285] width 79 height 16
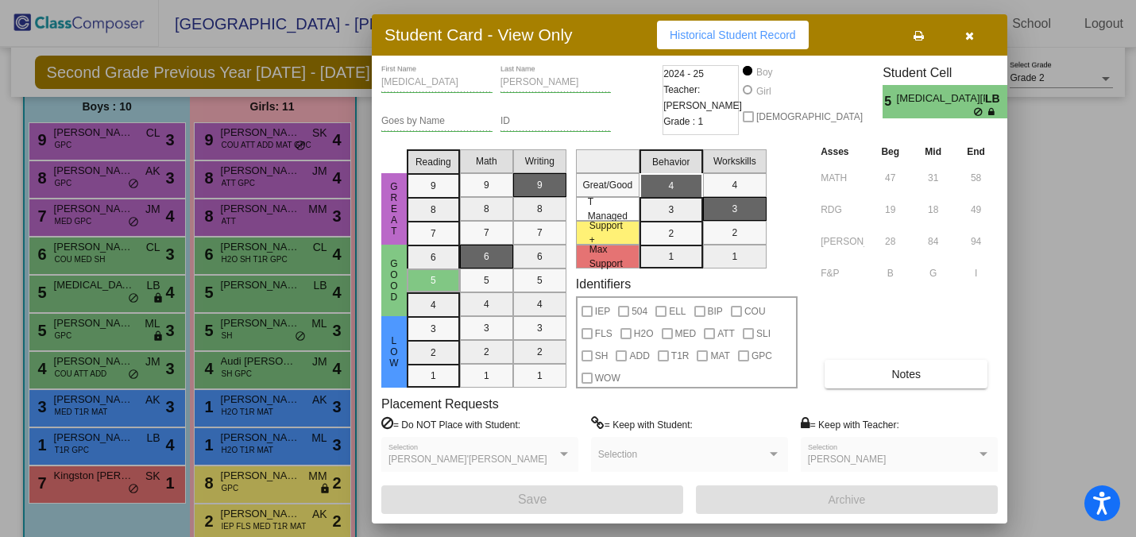
click at [133, 261] on div at bounding box center [568, 268] width 1136 height 537
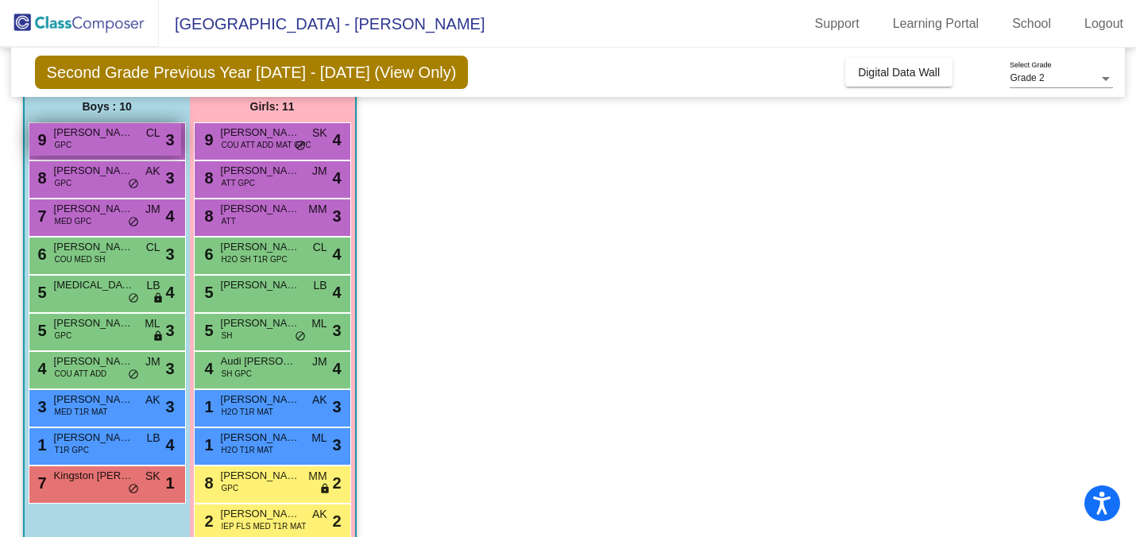
click at [160, 140] on div "9 [PERSON_NAME] GPC CL lock do_not_disturb_alt 3" at bounding box center [105, 139] width 152 height 33
